Goal: Transaction & Acquisition: Obtain resource

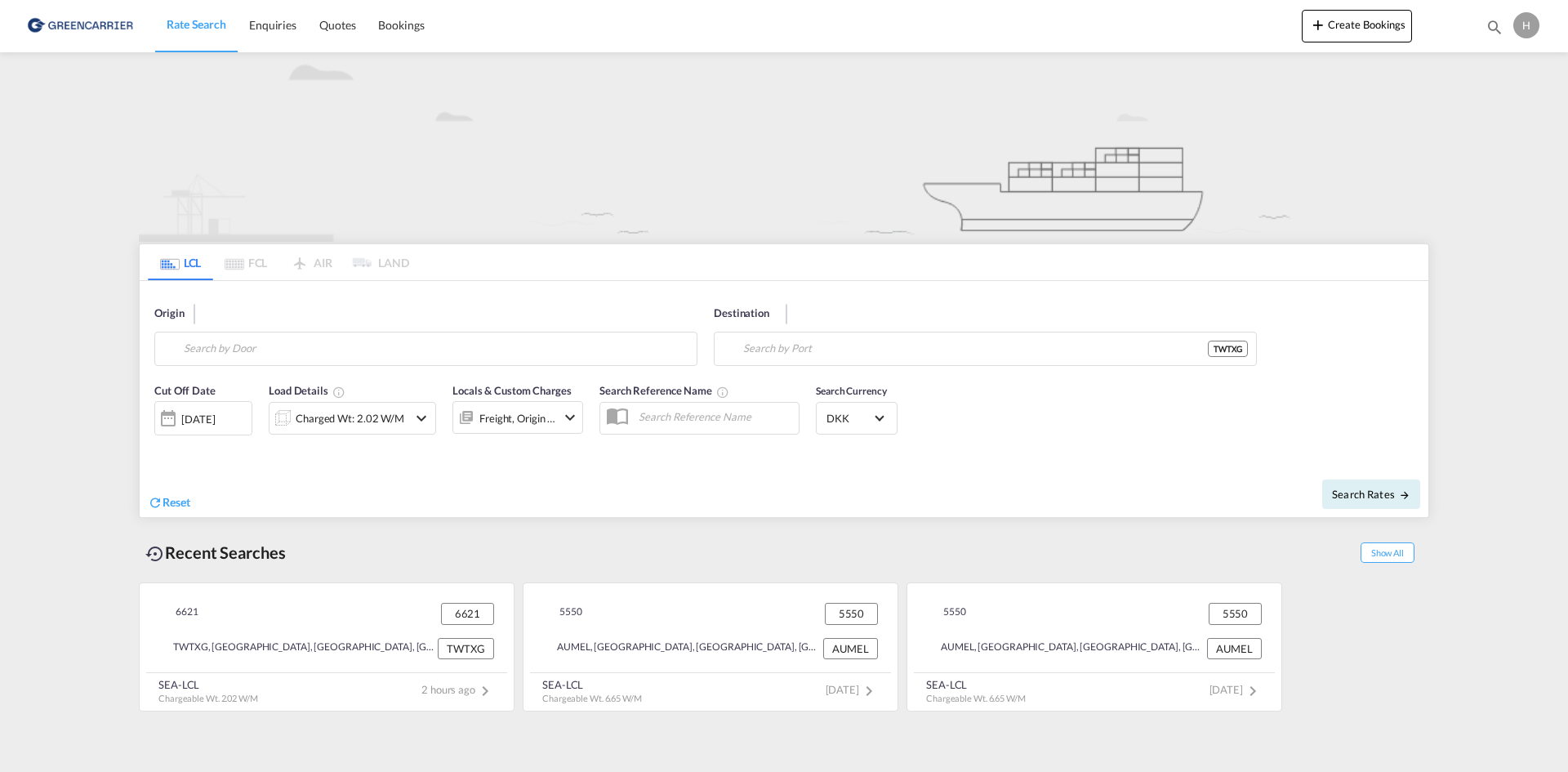
type input "6621"
type input "Taichung, TWTXG"
drag, startPoint x: 388, startPoint y: 357, endPoint x: 72, endPoint y: 348, distance: 316.1
click at [73, 354] on md-content "Rate Search Enquiries Quotes Bookings Create Bookings Bookings Quotes Enquiries…" at bounding box center [784, 386] width 1568 height 772
type input "1"
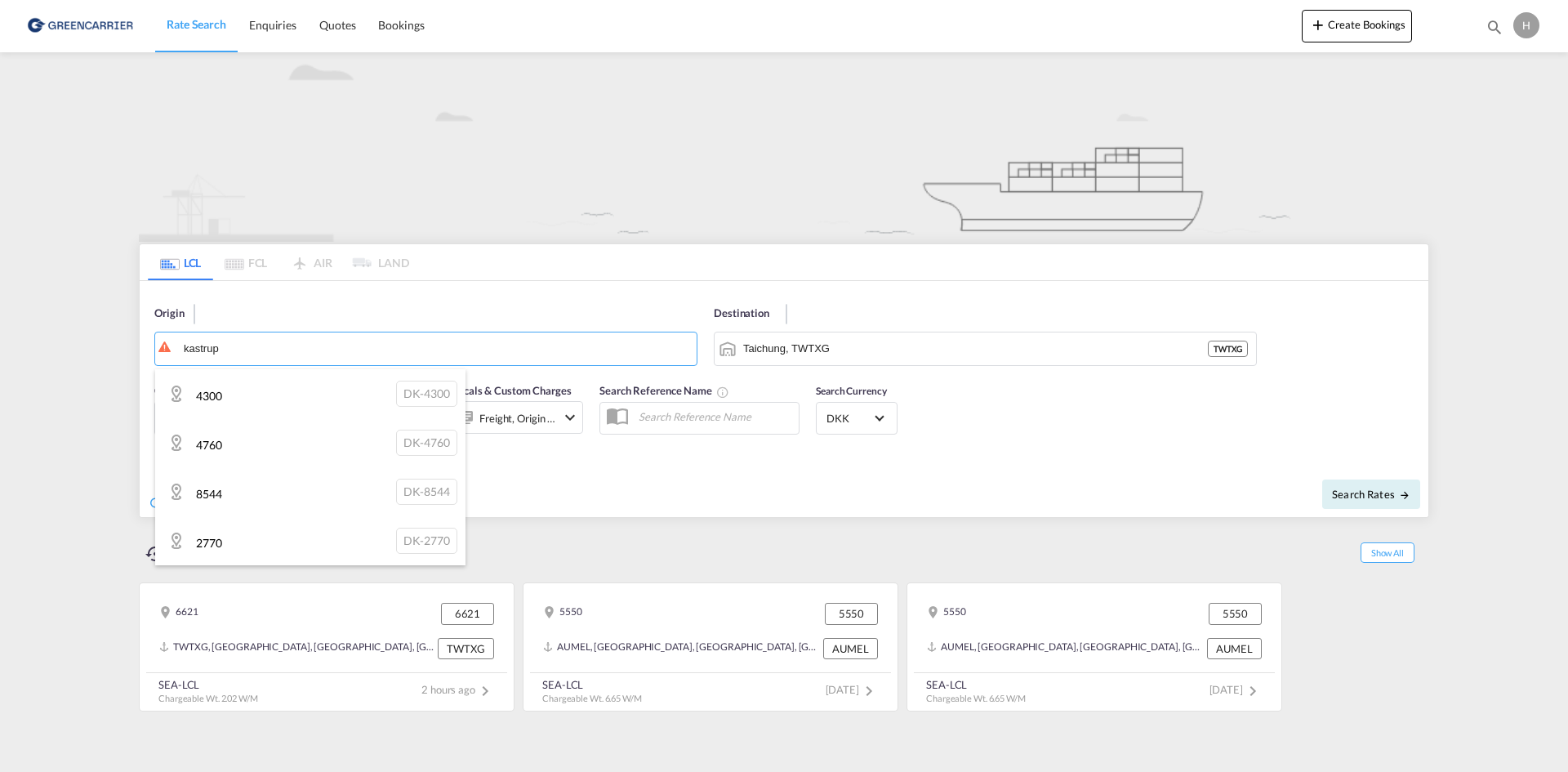
click at [265, 532] on div "2770 DK-2770" at bounding box center [310, 541] width 310 height 49
type input "2770"
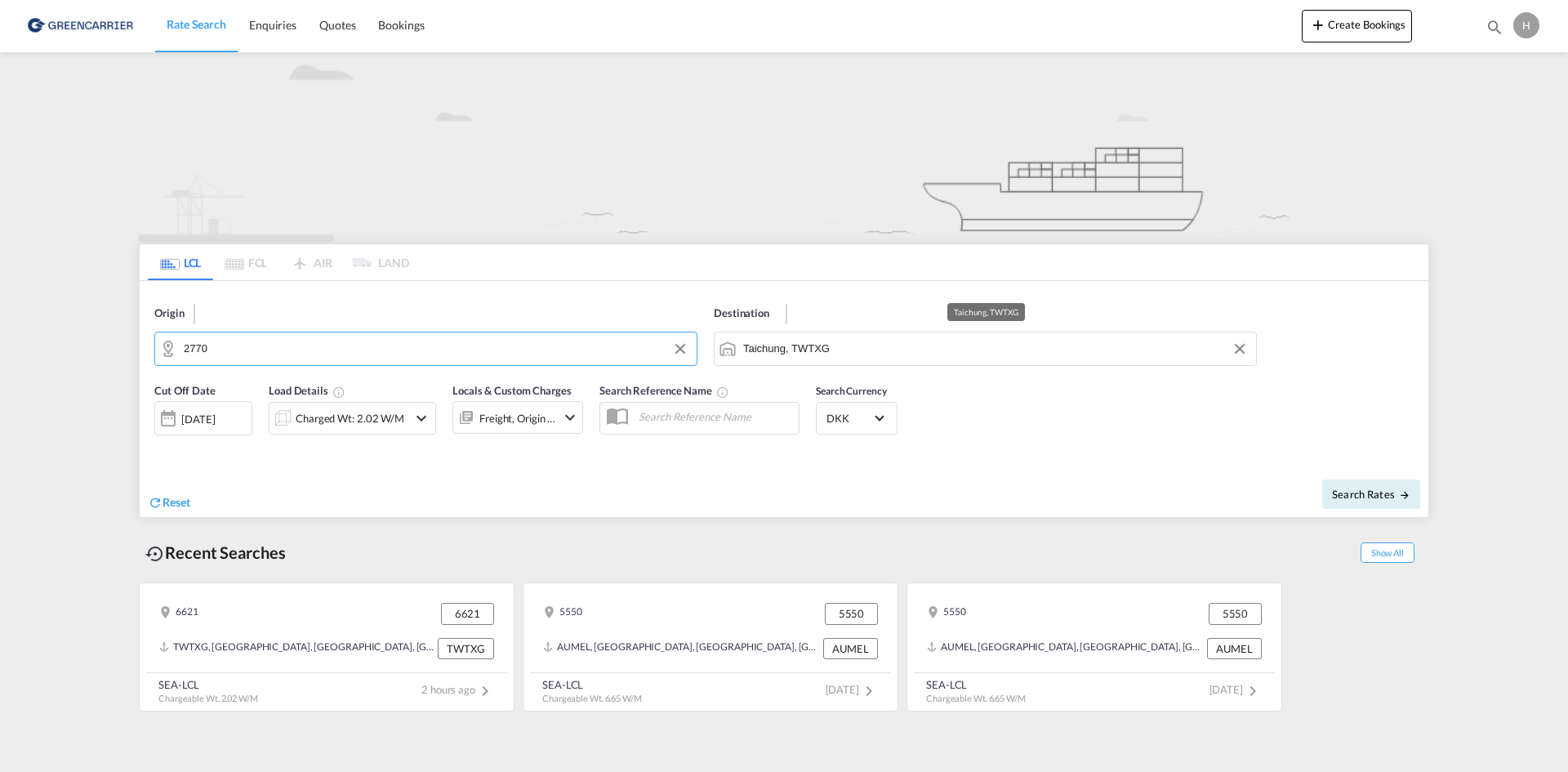
click at [852, 345] on input "Taichung, TWTXG" at bounding box center [995, 348] width 505 height 24
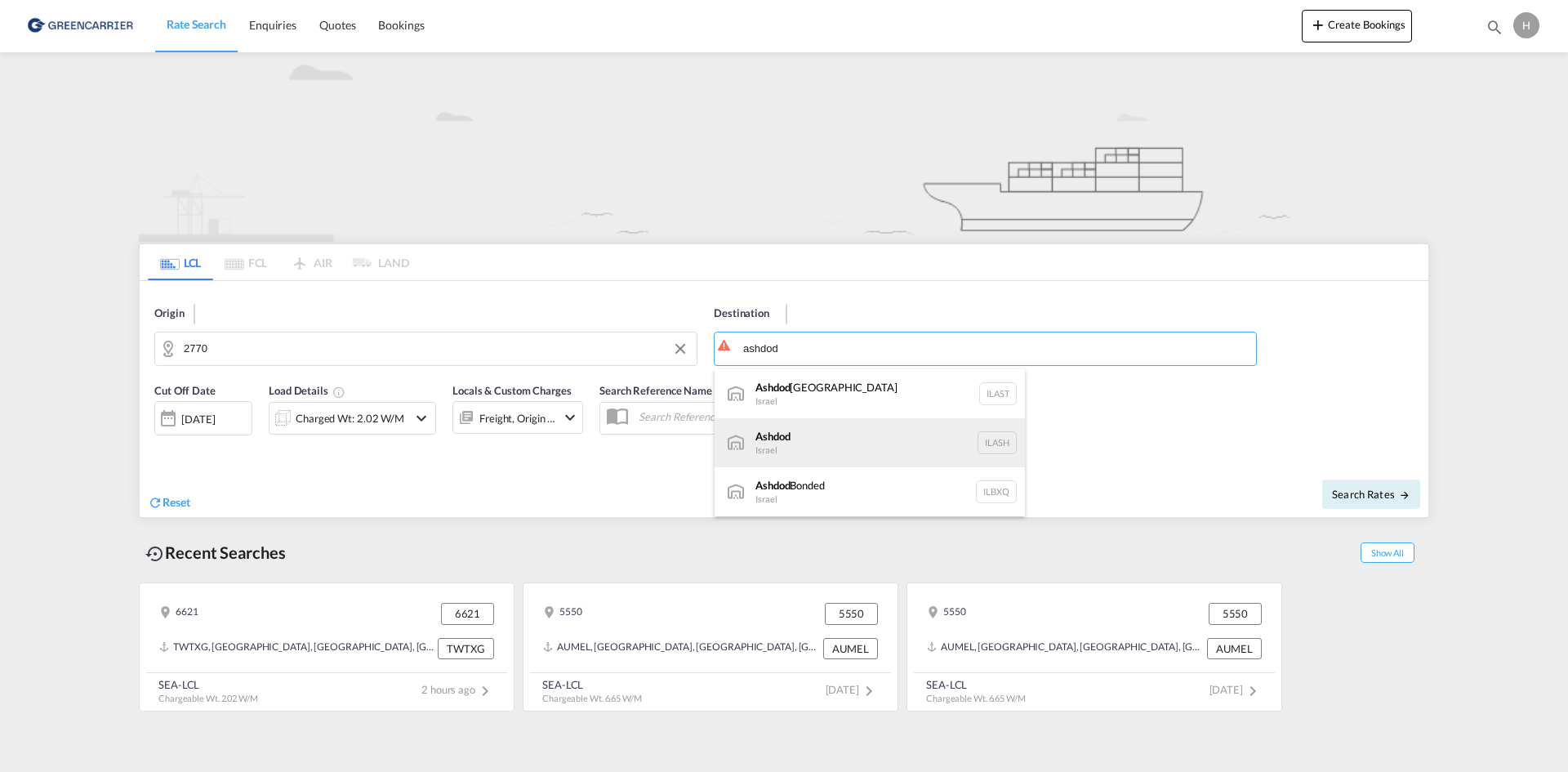
click at [859, 444] on div "Ashdod [GEOGRAPHIC_DATA] [GEOGRAPHIC_DATA]" at bounding box center [870, 442] width 310 height 49
type input "Ashdod, ILASH"
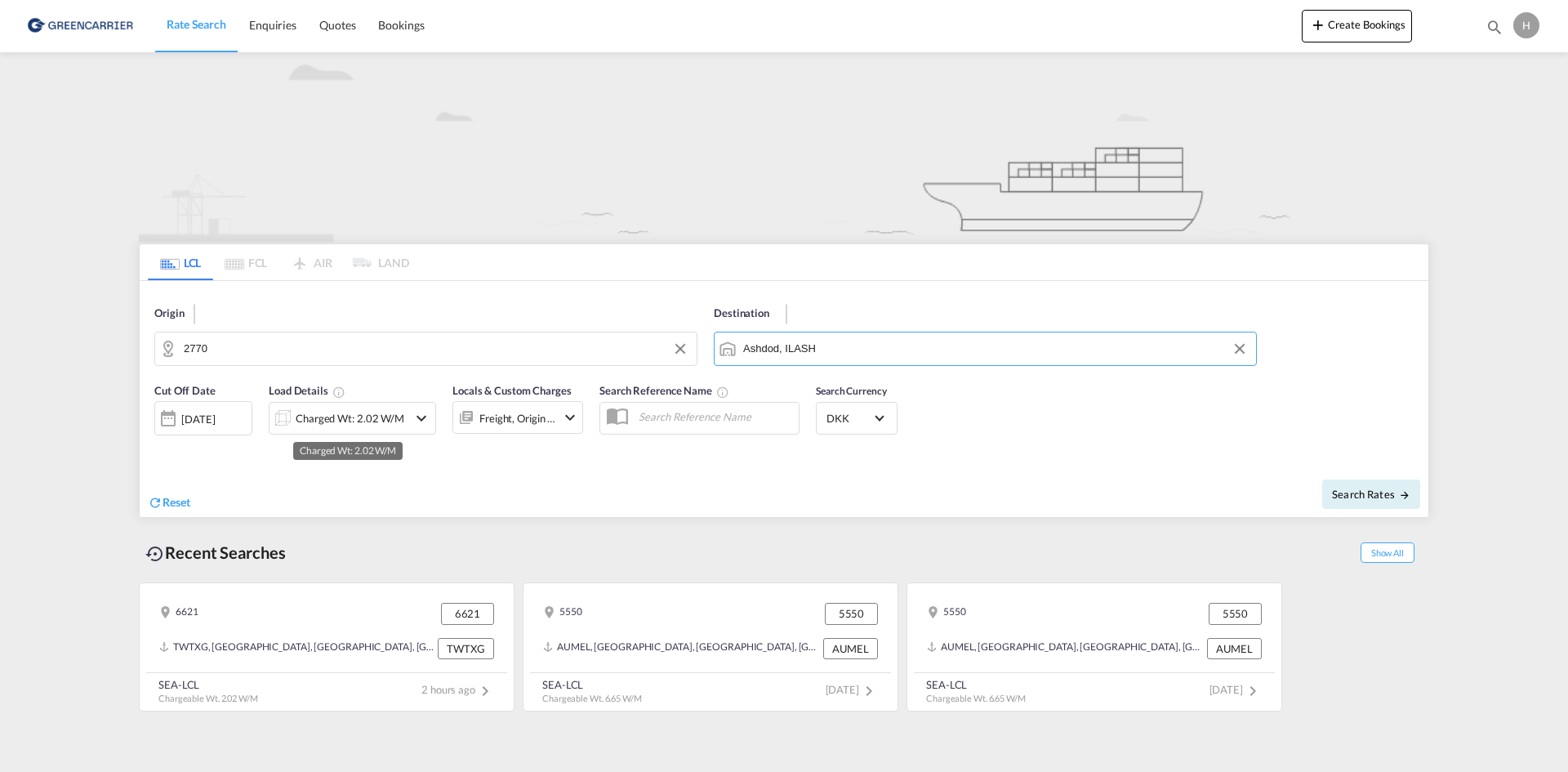
click at [368, 418] on div "Charged Wt: 2.02 W/M" at bounding box center [350, 418] width 108 height 22
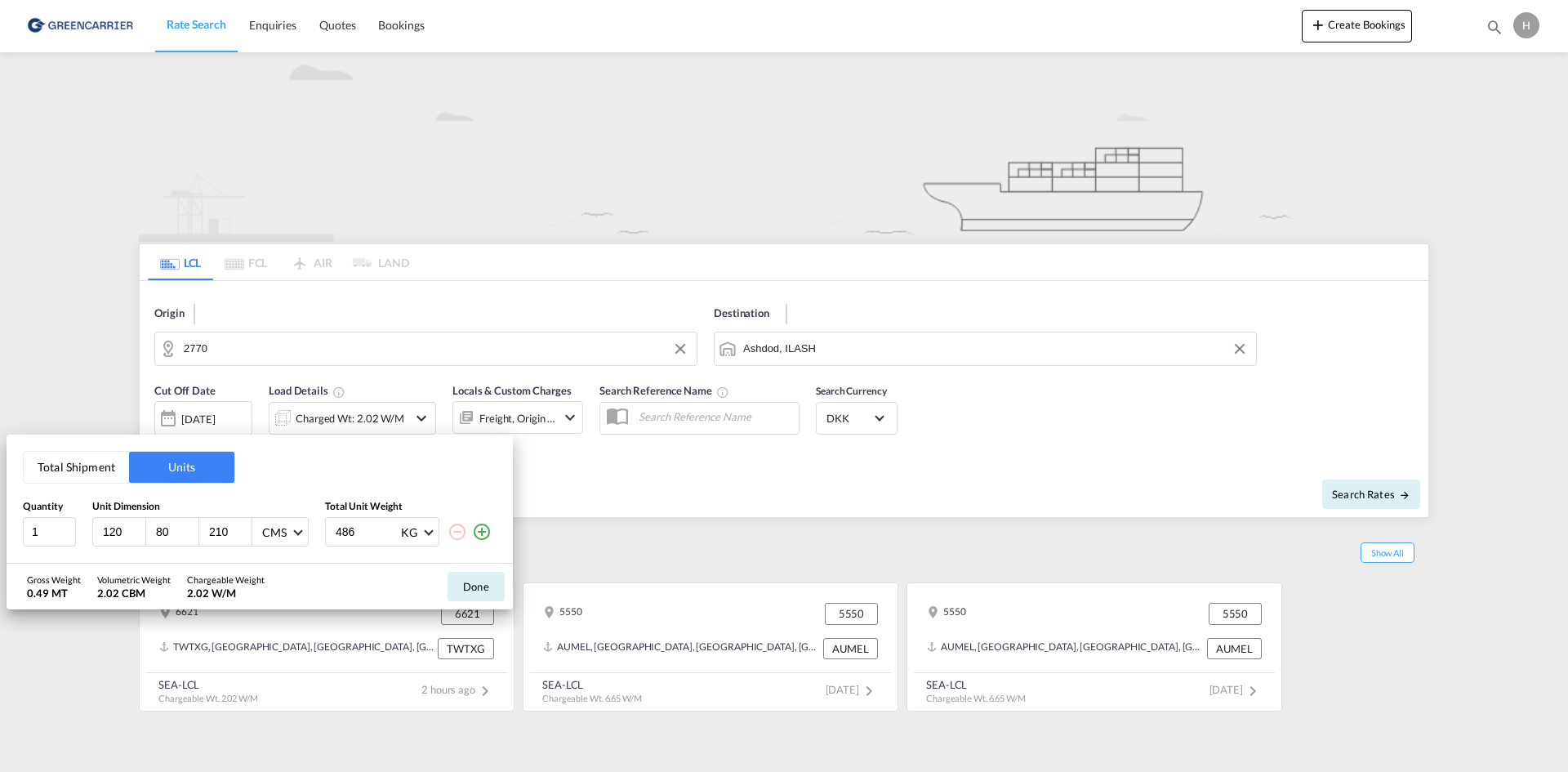
drag, startPoint x: 122, startPoint y: 527, endPoint x: 86, endPoint y: 525, distance: 36.1
click at [87, 524] on div "1 120 80 210 CMS CMS Inches 486 KG KG LB" at bounding box center [259, 532] width 474 height 29
type input "100"
type input "120"
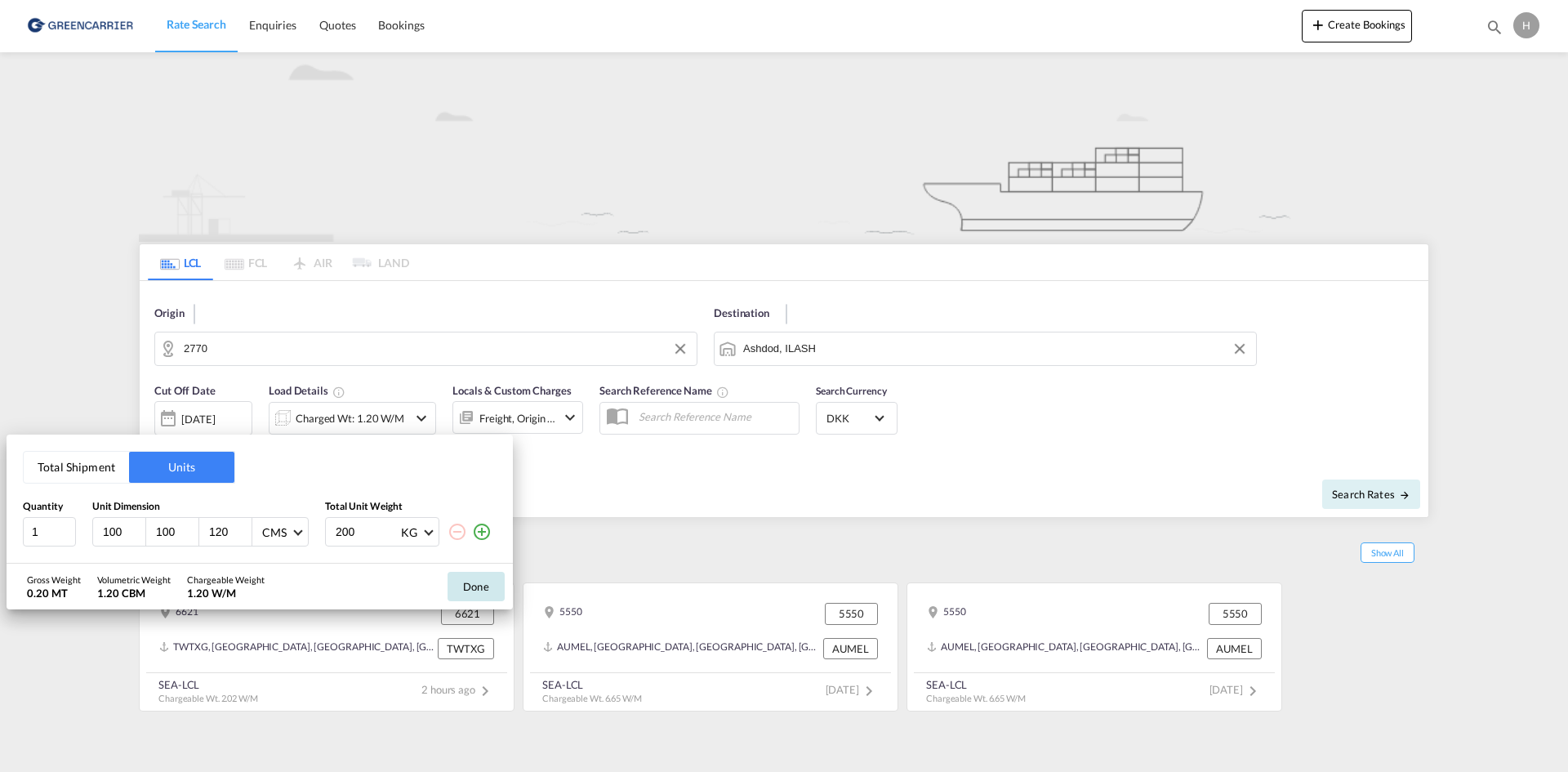
type input "200"
drag, startPoint x: 474, startPoint y: 578, endPoint x: 765, endPoint y: 563, distance: 291.4
click at [475, 578] on button "Done" at bounding box center [475, 587] width 58 height 29
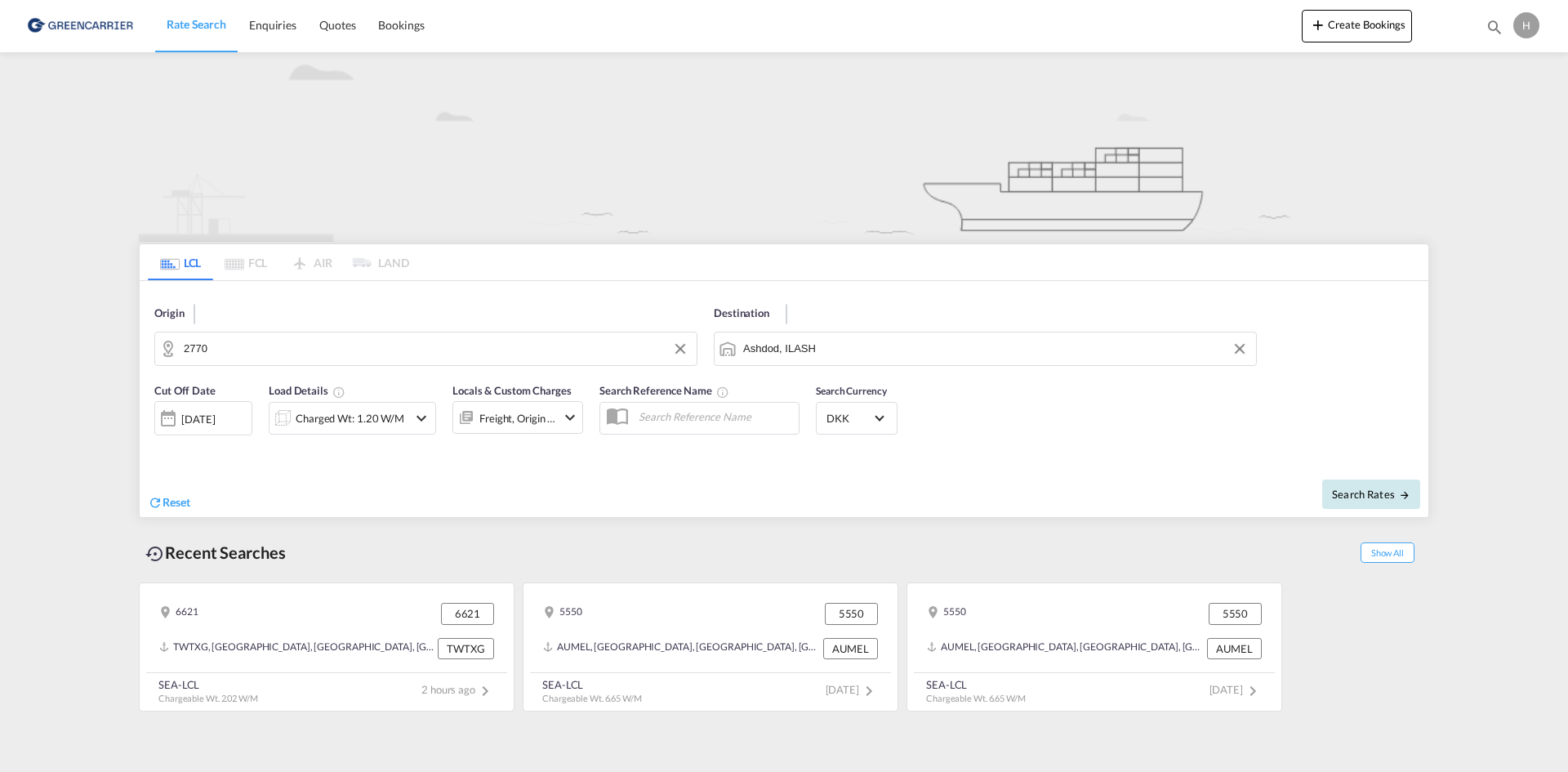
click at [1361, 496] on span "Search Rates" at bounding box center [1371, 493] width 78 height 13
type input "2770 to ILASH / [DATE]"
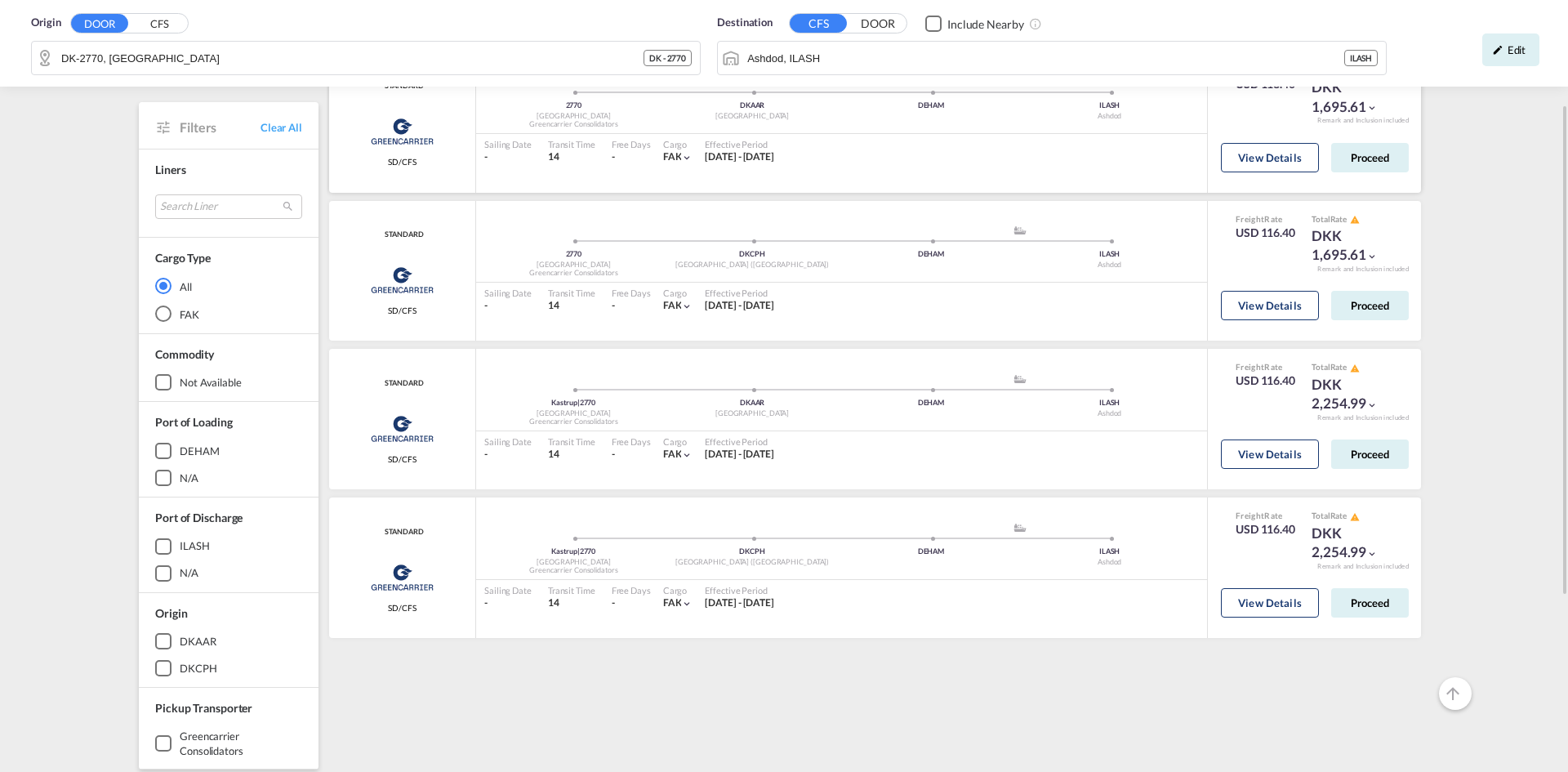
scroll to position [82, 0]
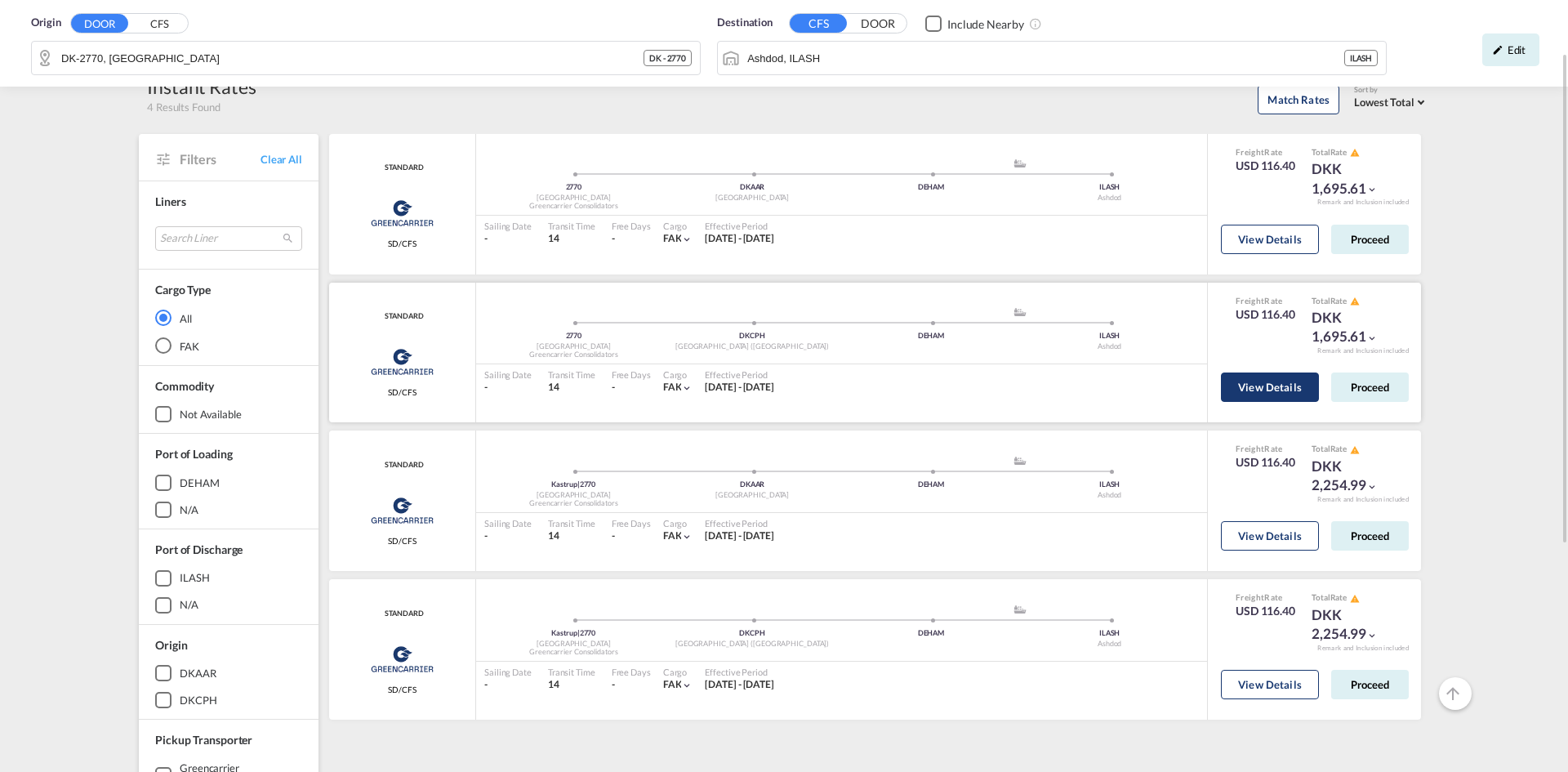
click at [1270, 393] on button "View Details" at bounding box center [1270, 386] width 98 height 29
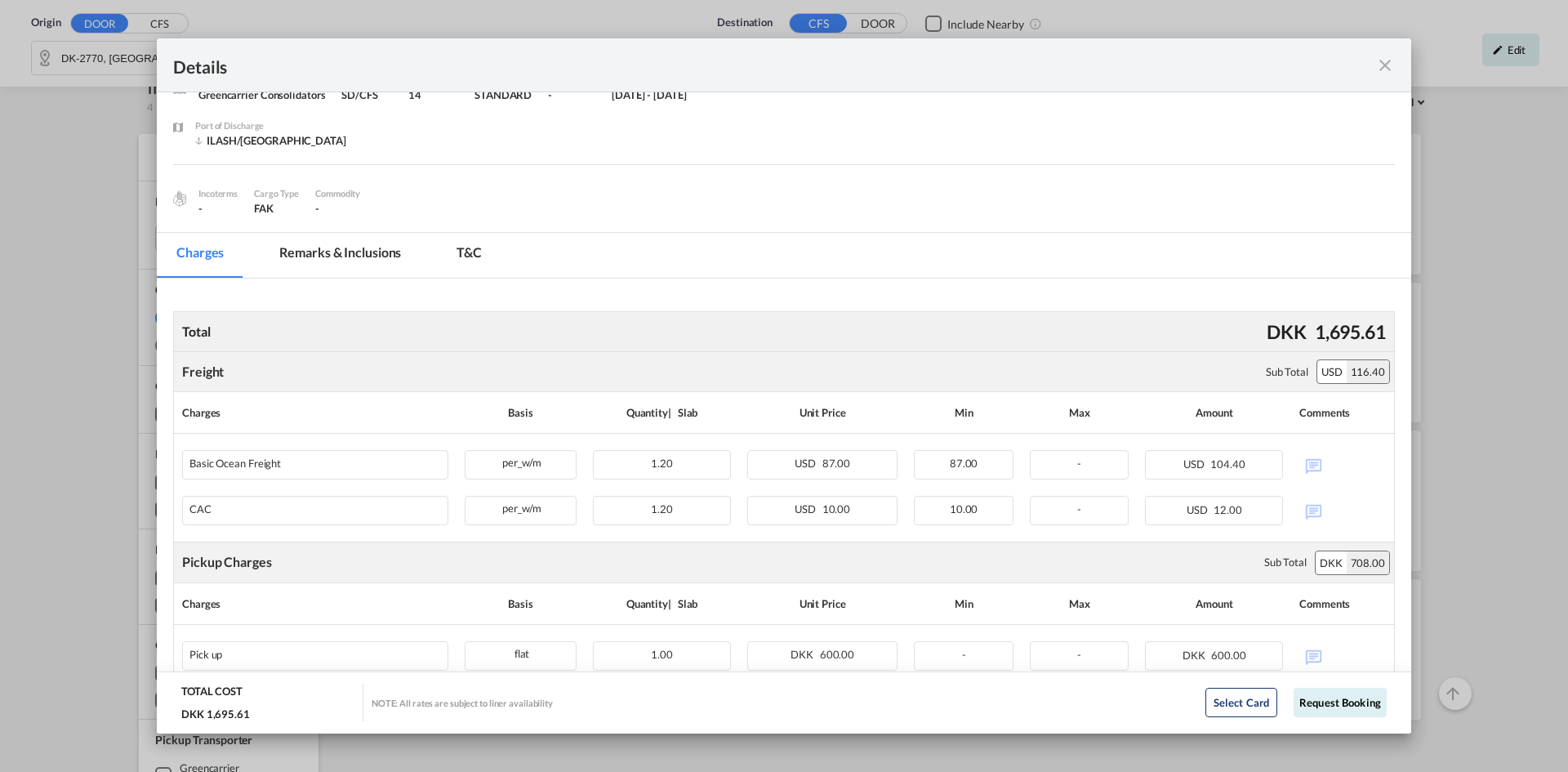
scroll to position [20, 0]
